Goal: Information Seeking & Learning: Find specific fact

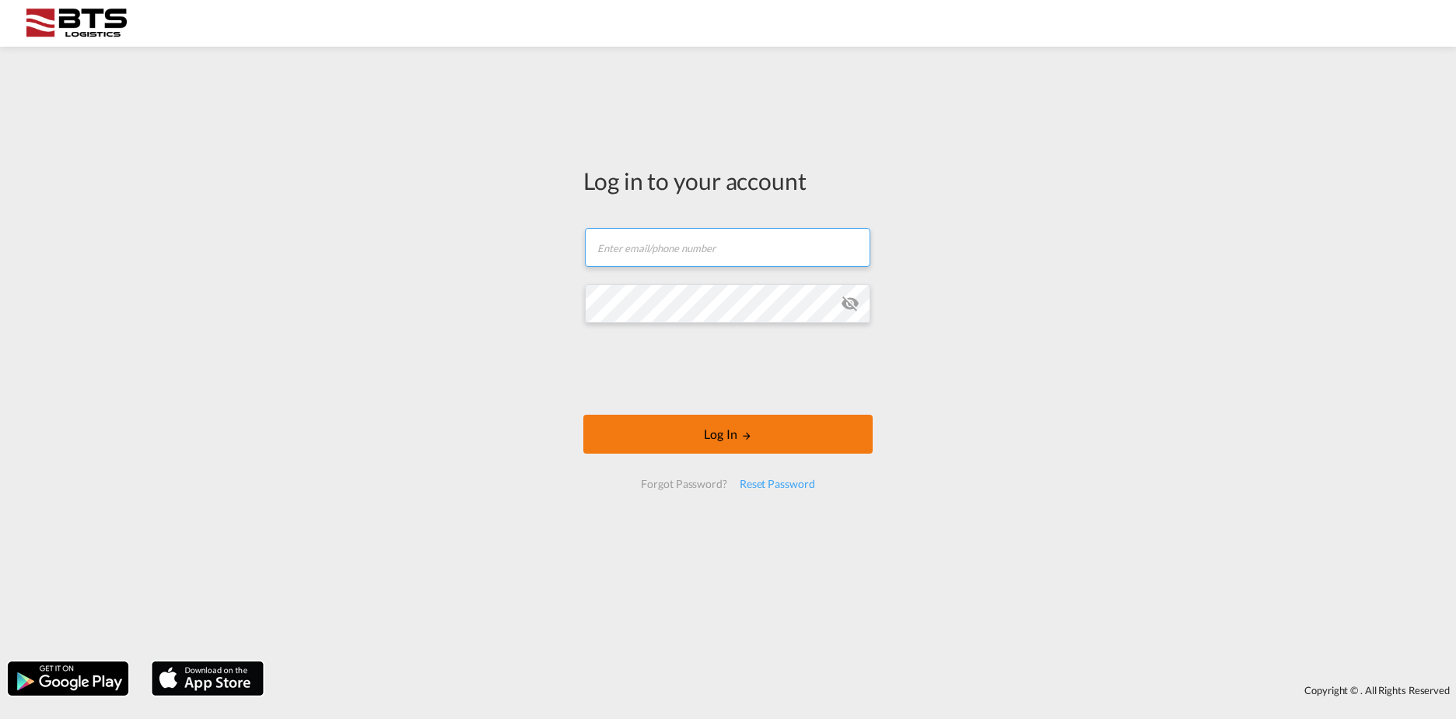
type input "[DOMAIN_NAME][EMAIL_ADDRESS][DOMAIN_NAME]"
click at [666, 443] on button "Log In" at bounding box center [727, 434] width 289 height 39
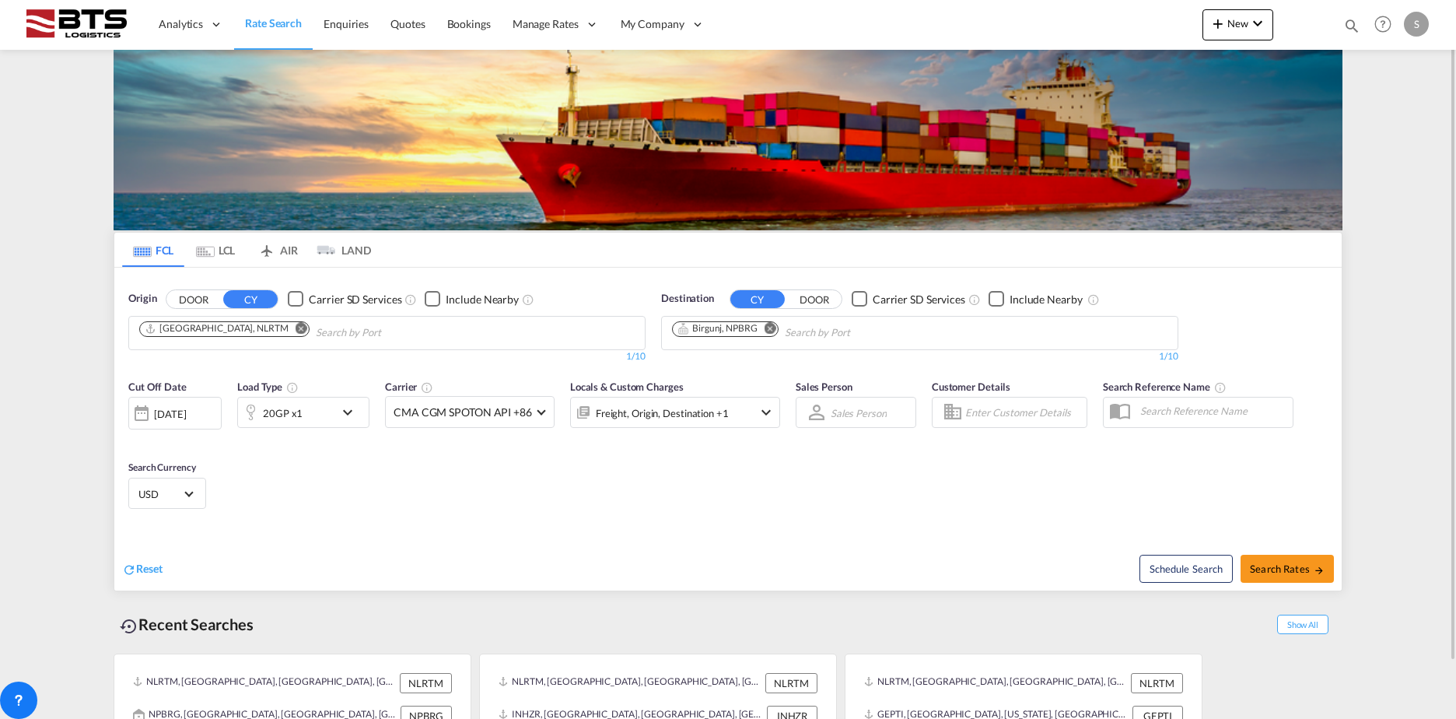
click at [772, 329] on md-icon "Remove" at bounding box center [771, 328] width 12 height 12
type input "libre"
click at [764, 362] on div "Libre ville [GEOGRAPHIC_DATA] GALBV" at bounding box center [793, 368] width 296 height 47
drag, startPoint x: 473, startPoint y: 471, endPoint x: 508, endPoint y: 474, distance: 35.2
click at [1262, 568] on span "Search Rates" at bounding box center [1287, 568] width 75 height 12
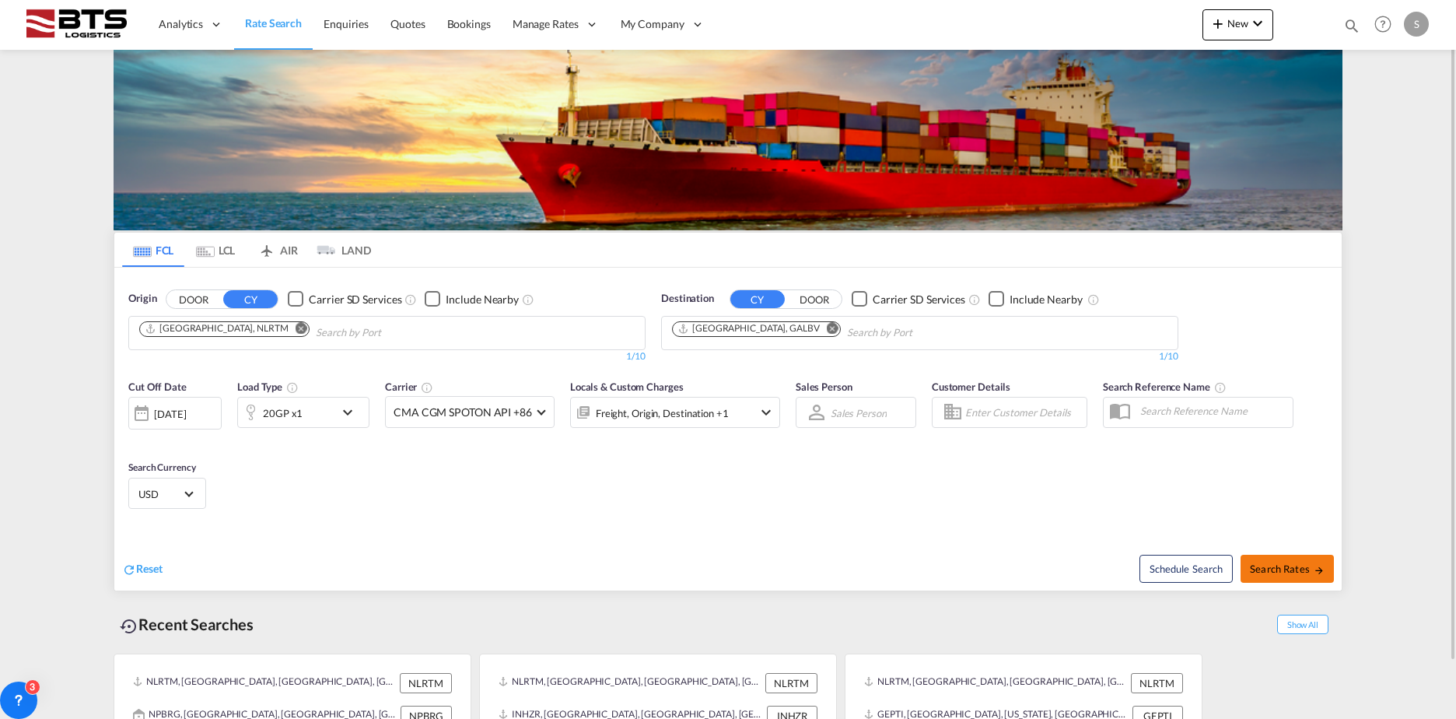
type input "NLRTM to GALBV / [DATE]"
